Goal: Information Seeking & Learning: Find specific page/section

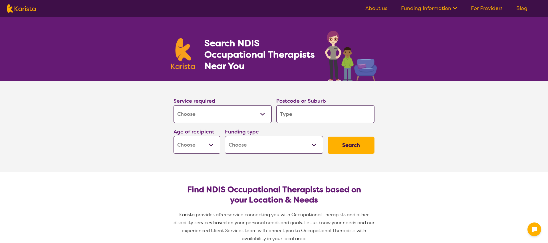
select select "[MEDICAL_DATA]"
click at [297, 115] on input "search" at bounding box center [325, 114] width 98 height 18
type input "3"
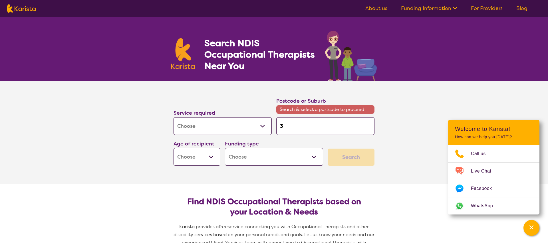
type input "31"
type input "318"
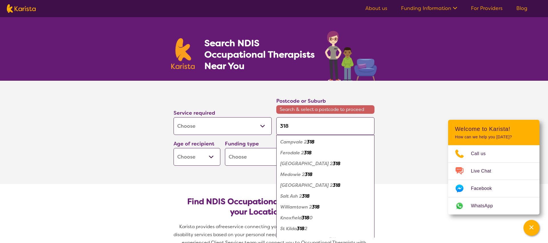
type input "3181"
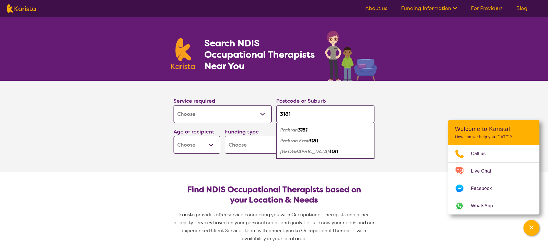
type input "3181"
click at [298, 131] on em "Prahran" at bounding box center [289, 130] width 18 height 6
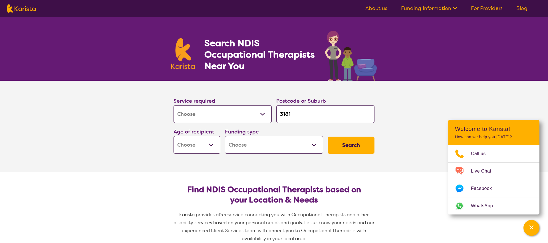
click at [198, 144] on select "Early Childhood - 0 to 9 Child - 10 to 11 Adolescent - 12 to 17 Adult - 18 to 6…" at bounding box center [197, 145] width 47 height 18
select select "AS"
click at [268, 145] on select "Home Care Package (HCP) National Disability Insurance Scheme (NDIS) I don't know" at bounding box center [274, 145] width 98 height 18
select select "NDIS"
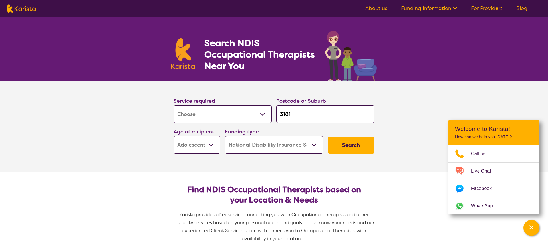
select select "NDIS"
click at [346, 147] on button "Search" at bounding box center [351, 145] width 47 height 17
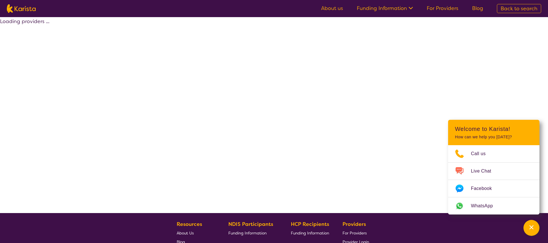
select select "by_score"
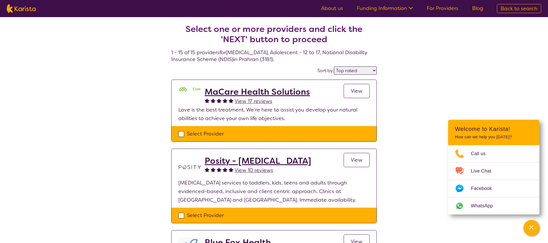
select select "[MEDICAL_DATA]"
select select "AS"
select select "NDIS"
select select "[MEDICAL_DATA]"
select select "AS"
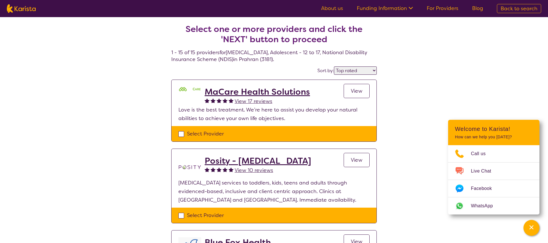
select select "NDIS"
